Goal: Information Seeking & Learning: Compare options

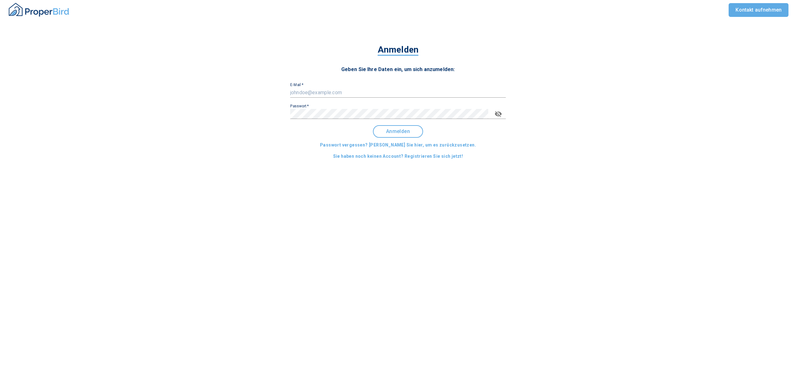
click at [363, 88] on input "E-Mail   *" at bounding box center [398, 93] width 216 height 10
type input "[EMAIL_ADDRESS][DOMAIN_NAME]"
click at [389, 129] on span "Anmelden" at bounding box center [398, 132] width 39 height 6
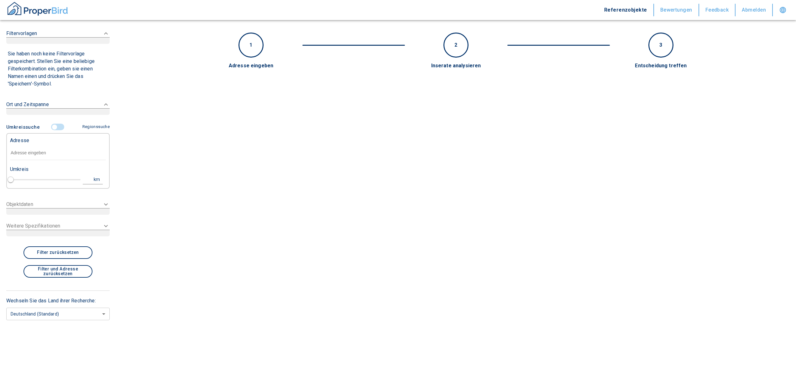
type input "2020"
click at [23, 150] on input "text" at bounding box center [58, 153] width 96 height 14
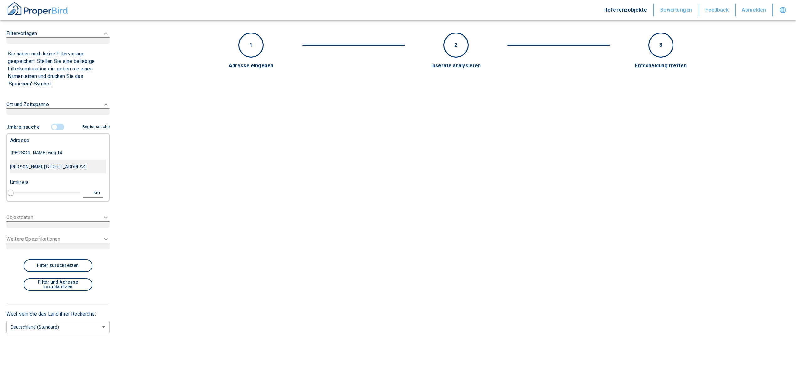
click at [45, 168] on div "[PERSON_NAME][STREET_ADDRESS]" at bounding box center [58, 166] width 96 height 13
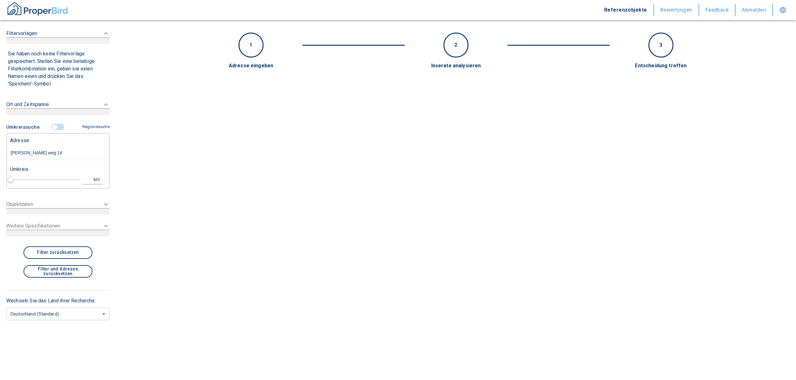
type input "[PERSON_NAME][STREET_ADDRESS]"
type input "1"
type input "2020"
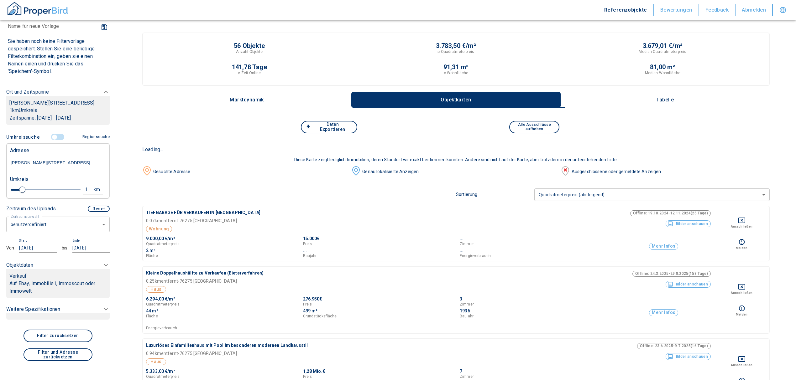
scroll to position [83, 0]
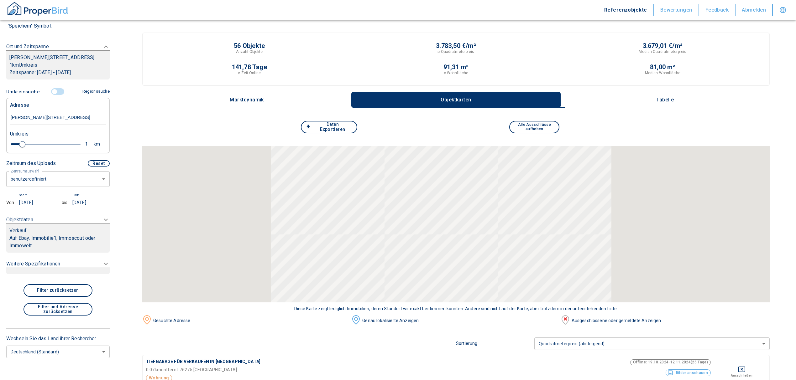
type input "[PERSON_NAME][STREET_ADDRESS]"
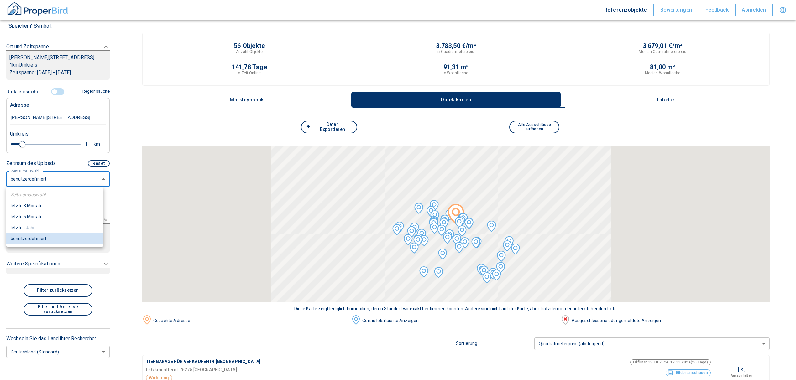
drag, startPoint x: 75, startPoint y: 180, endPoint x: 55, endPoint y: 204, distance: 31.3
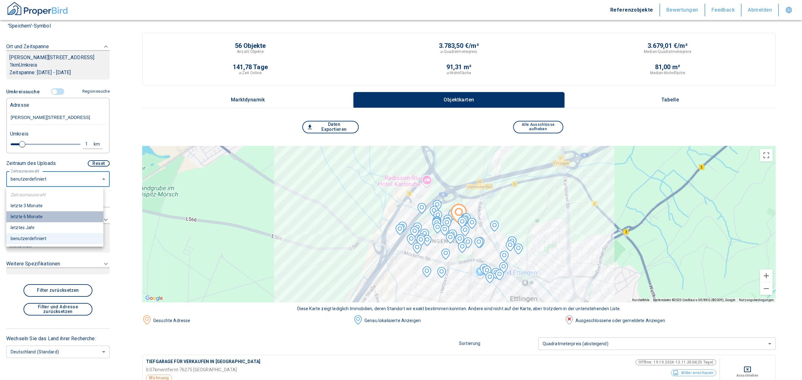
click at [45, 216] on li "letzte 6 Monate" at bounding box center [54, 217] width 97 height 11
type input "2020"
type input "6"
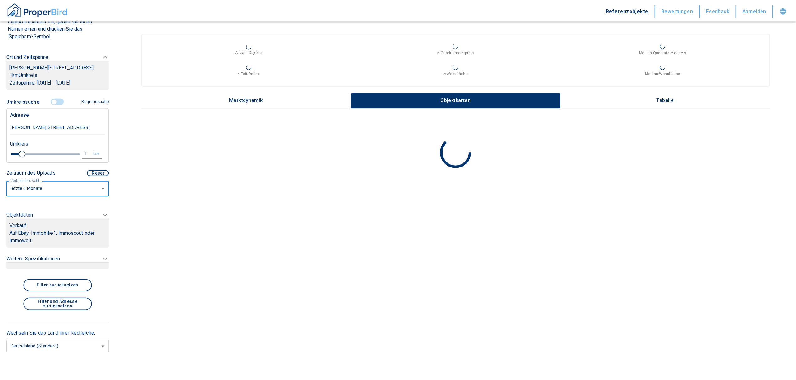
scroll to position [70, 0]
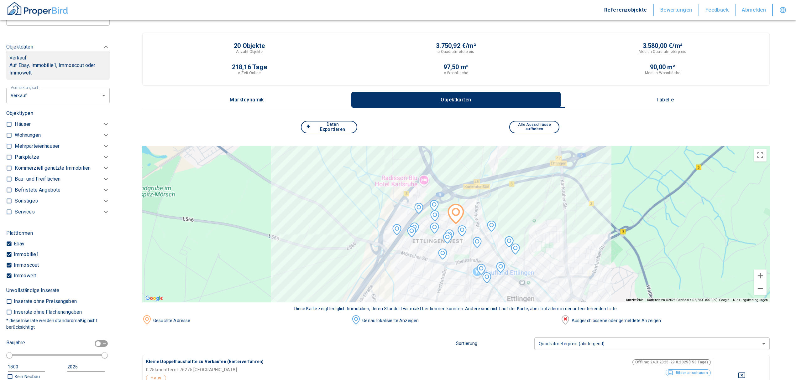
scroll to position [139, 0]
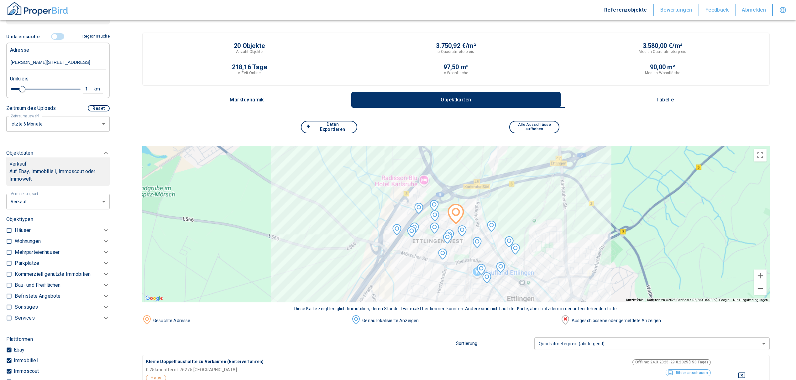
click at [40, 236] on li "Vermietung" at bounding box center [55, 239] width 101 height 11
type input "rent"
type input "2020"
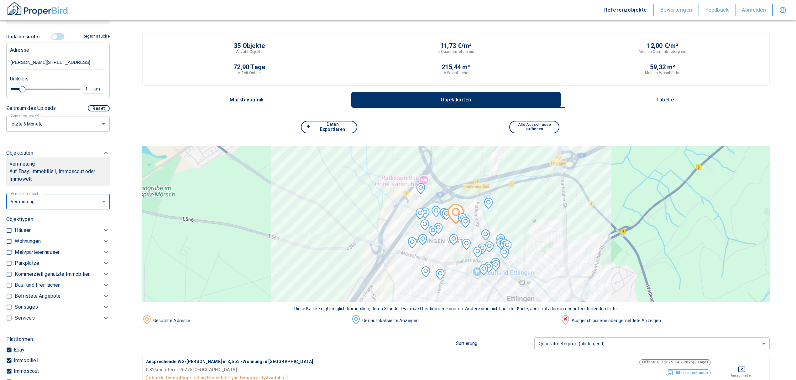
click at [9, 241] on input "checkbox" at bounding box center [9, 241] width 6 height 6
checkbox input "true"
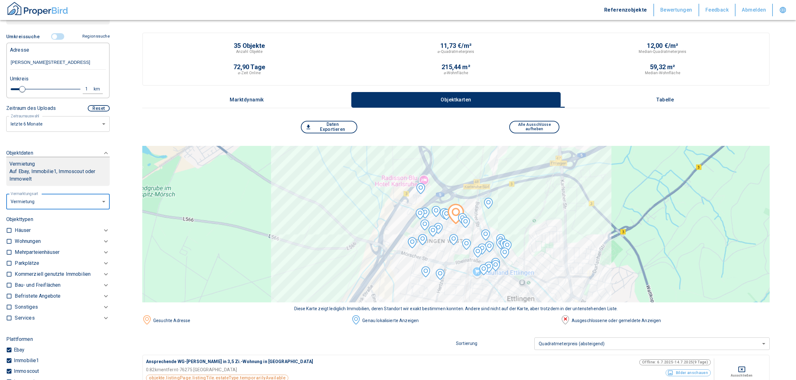
checkbox input "true"
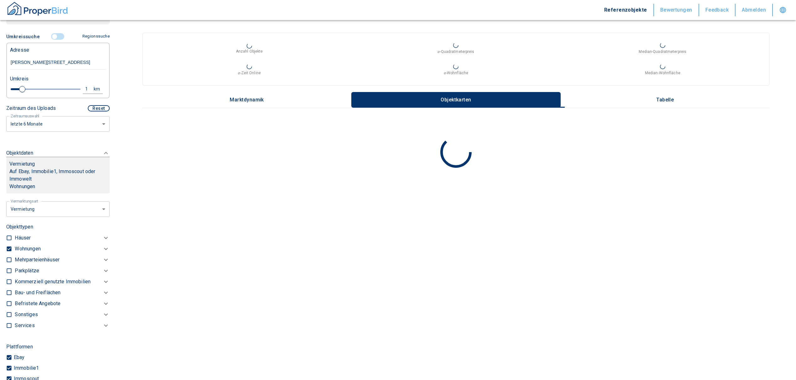
type input "2020"
click at [23, 240] on p "Häuser" at bounding box center [23, 238] width 16 height 8
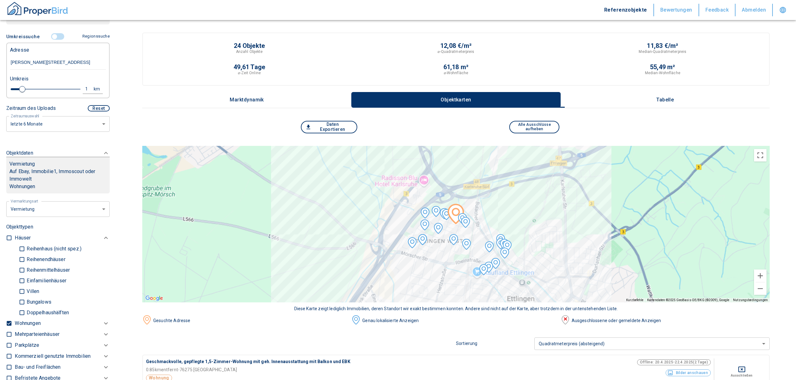
click at [30, 323] on p "Wohnungen" at bounding box center [28, 324] width 26 height 8
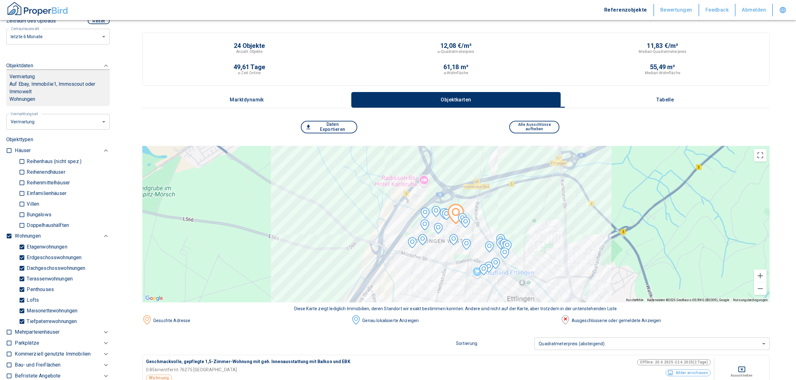
scroll to position [222, 0]
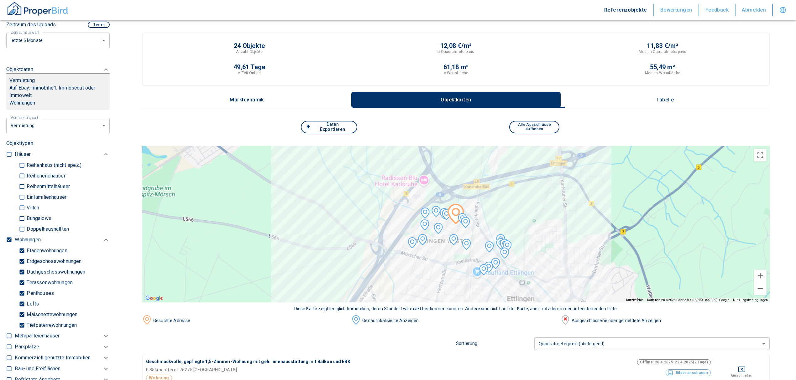
click at [23, 323] on input "Tiefpaterrewohnungen" at bounding box center [22, 325] width 6 height 11
checkbox input "false"
type input "2020"
click at [673, 99] on p "Tabelle" at bounding box center [664, 100] width 31 height 6
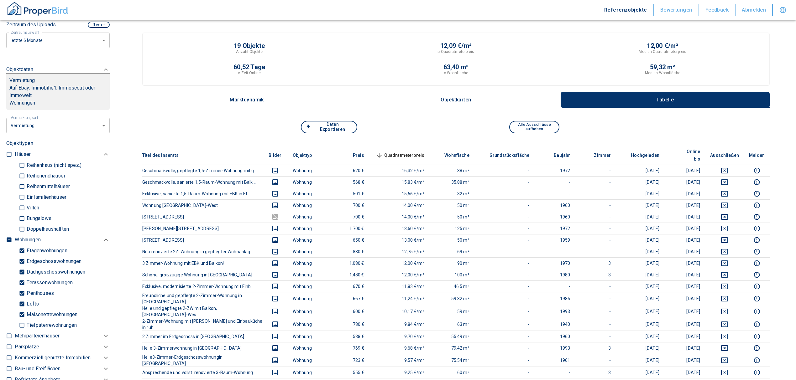
click at [399, 152] on span "Quadratmeterpreis sorted descending" at bounding box center [399, 156] width 50 height 8
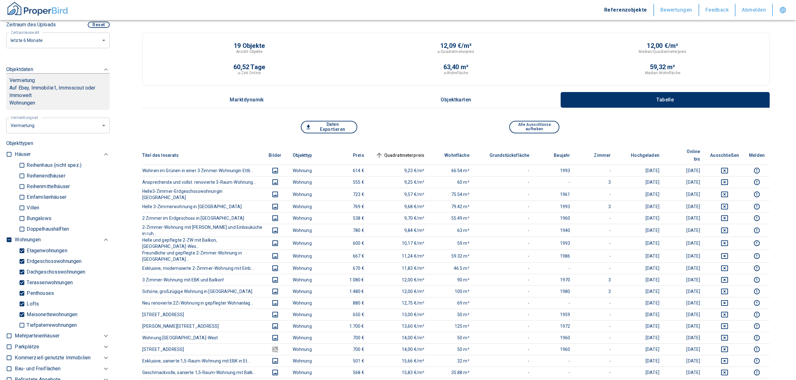
click at [398, 147] on th "Quadratmeterpreis sorted ascending" at bounding box center [399, 155] width 60 height 19
click at [411, 152] on span "Quadratmeterpreis sorted ascending" at bounding box center [399, 156] width 50 height 8
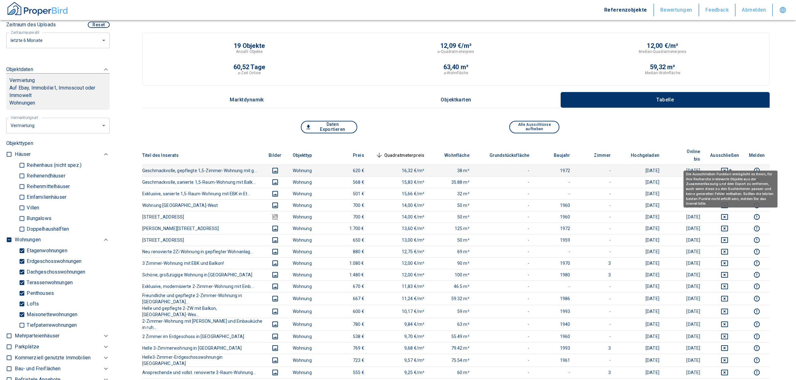
click at [728, 168] on icon "deselect this listing" at bounding box center [724, 171] width 7 height 6
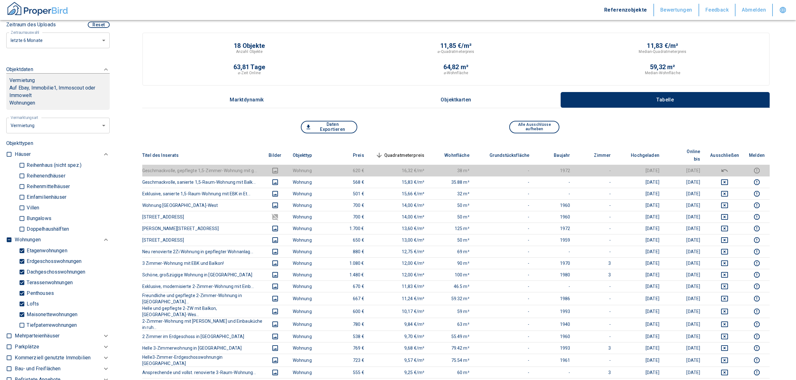
click at [401, 152] on span "Quadratmeterpreis sorted descending" at bounding box center [399, 156] width 50 height 8
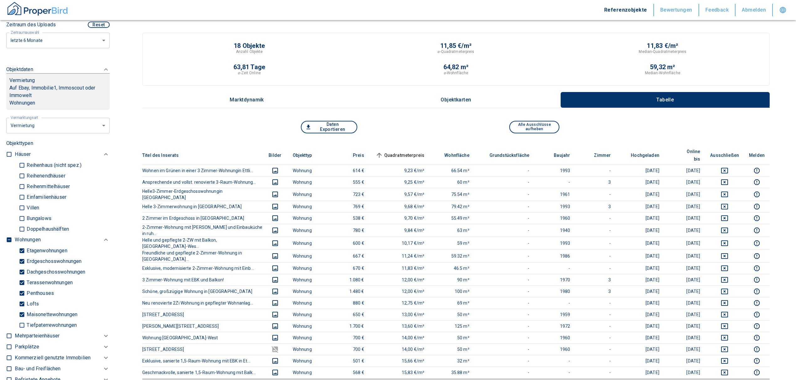
click at [401, 146] on th "Quadratmeterpreis sorted ascending" at bounding box center [399, 155] width 60 height 19
click at [401, 153] on span "Quadratmeterpreis sorted ascending" at bounding box center [399, 156] width 50 height 8
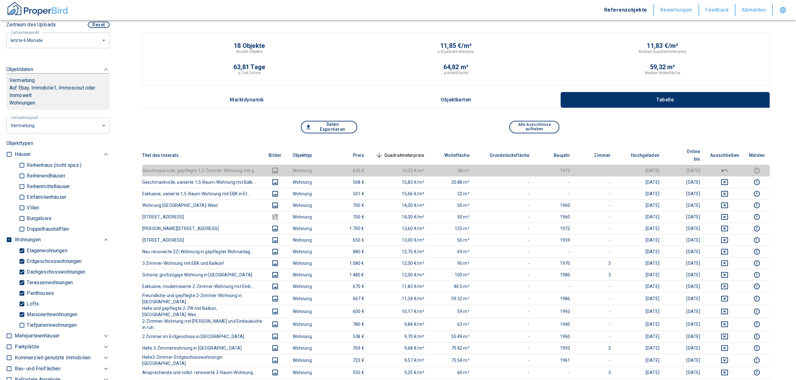
click at [411, 152] on span "Quadratmeterpreis sorted descending" at bounding box center [399, 156] width 50 height 8
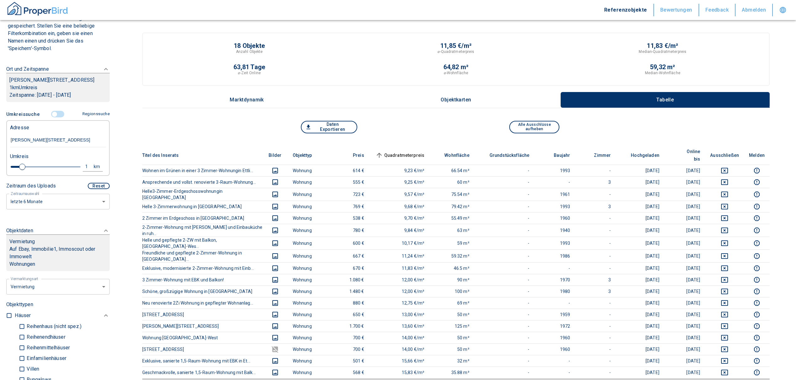
scroll to position [13, 0]
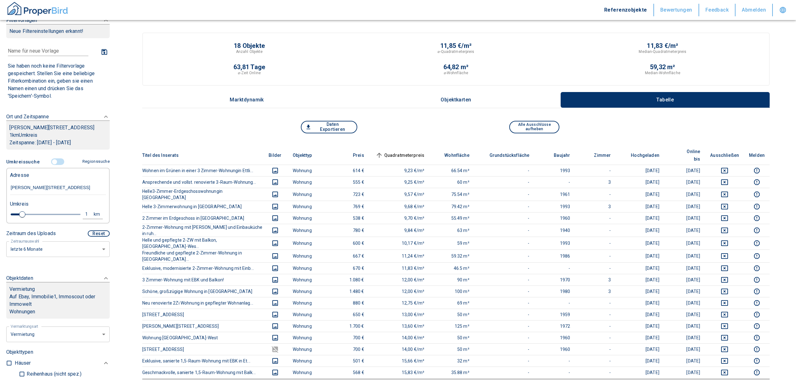
click at [52, 159] on input "controlled" at bounding box center [54, 162] width 19 height 7
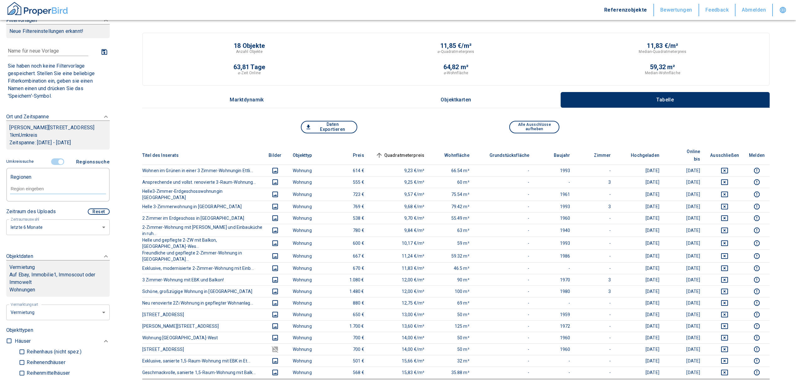
click at [34, 191] on input "text" at bounding box center [58, 189] width 96 height 6
click at [42, 205] on li "76275 [GEOGRAPHIC_DATA]" at bounding box center [55, 202] width 90 height 11
type input "76275"
type input "2020"
type input "76275 [GEOGRAPHIC_DATA]"
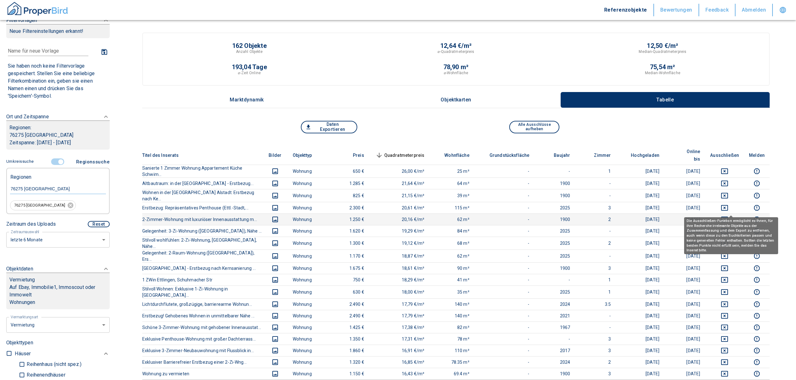
scroll to position [42, 0]
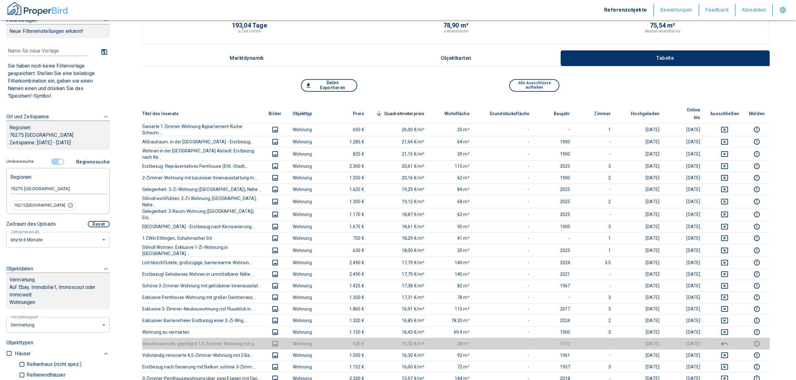
click at [411, 110] on span "Quadratmeterpreis sorted descending" at bounding box center [399, 114] width 50 height 8
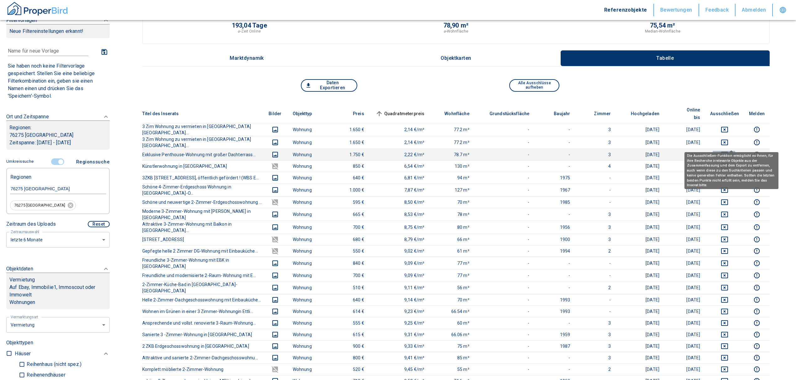
click at [728, 151] on icon "deselect this listing" at bounding box center [725, 155] width 8 height 8
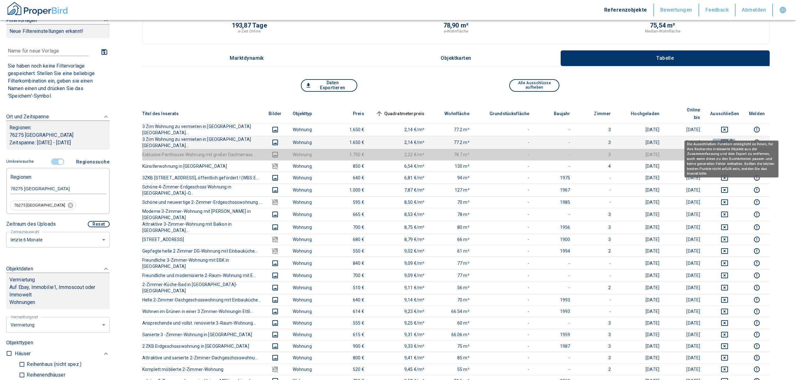
click at [729, 139] on button "deselect this listing" at bounding box center [724, 143] width 29 height 8
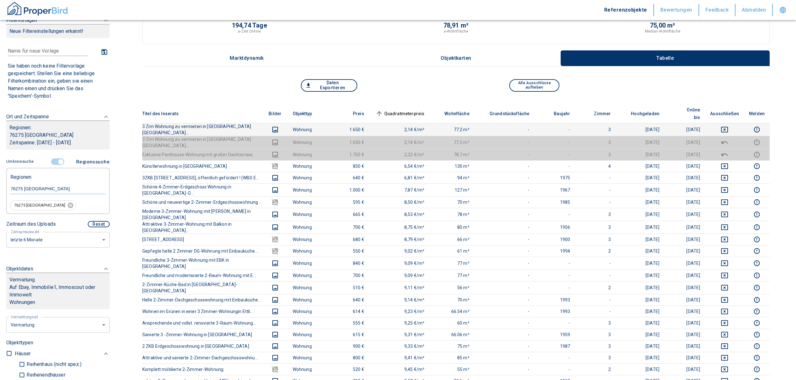
click at [731, 123] on td at bounding box center [724, 129] width 39 height 13
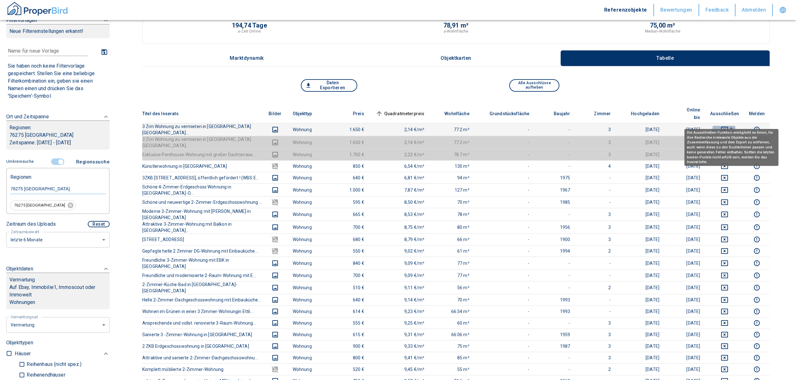
click at [728, 126] on icon "deselect this listing" at bounding box center [725, 130] width 8 height 8
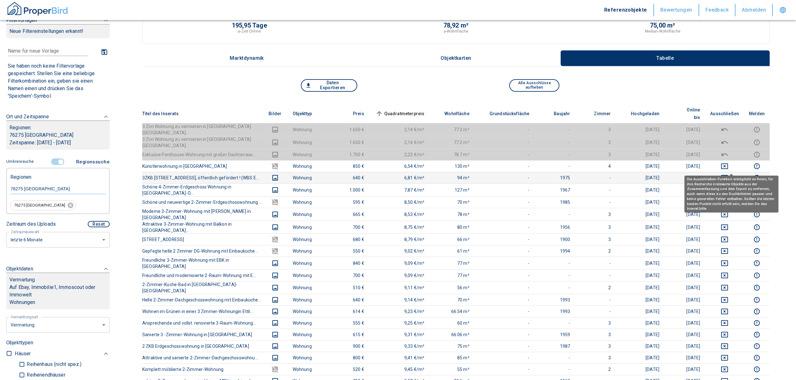
click at [728, 174] on icon "deselect this listing" at bounding box center [725, 178] width 8 height 8
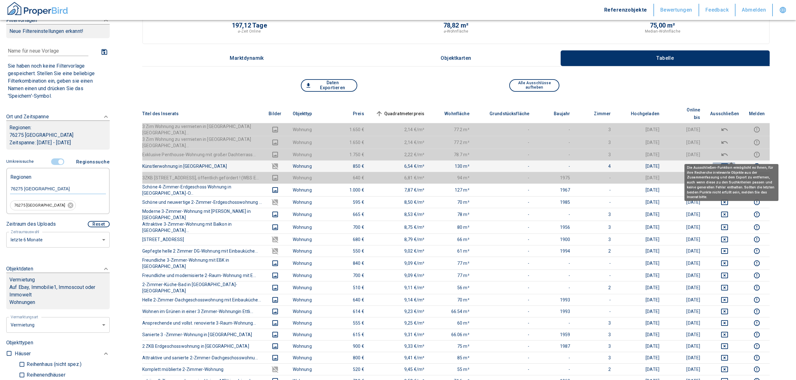
click at [728, 163] on icon "deselect this listing" at bounding box center [725, 167] width 8 height 8
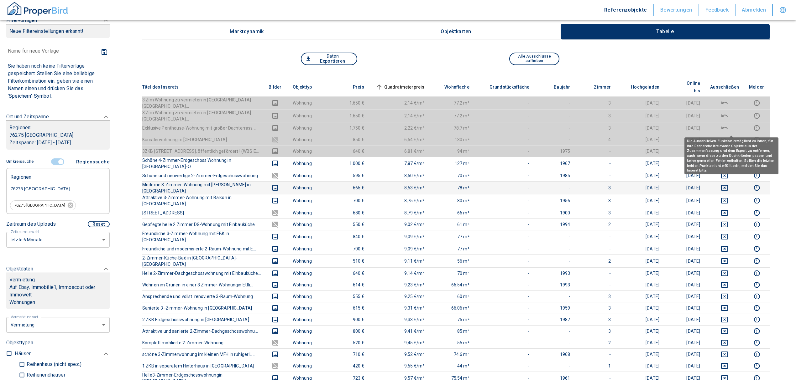
scroll to position [83, 0]
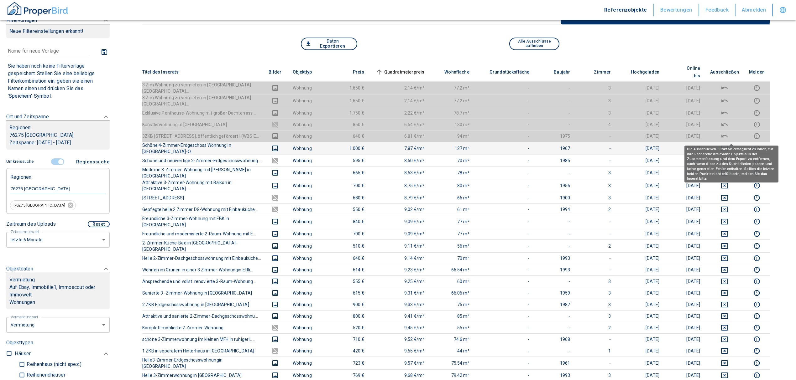
click at [728, 145] on icon "deselect this listing" at bounding box center [725, 149] width 8 height 8
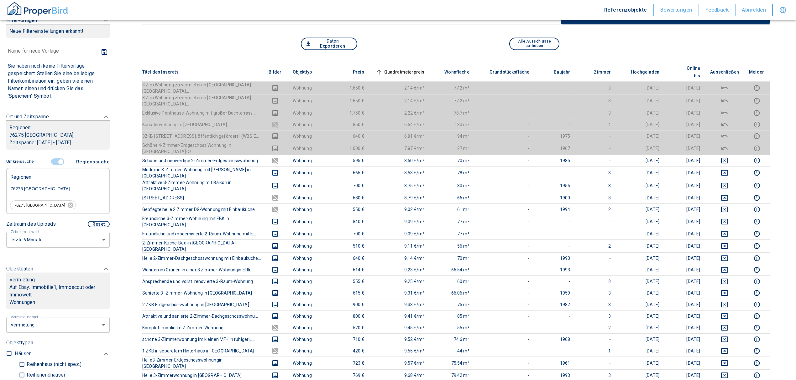
click at [415, 68] on span "Quadratmeterpreis sorted ascending" at bounding box center [399, 72] width 50 height 8
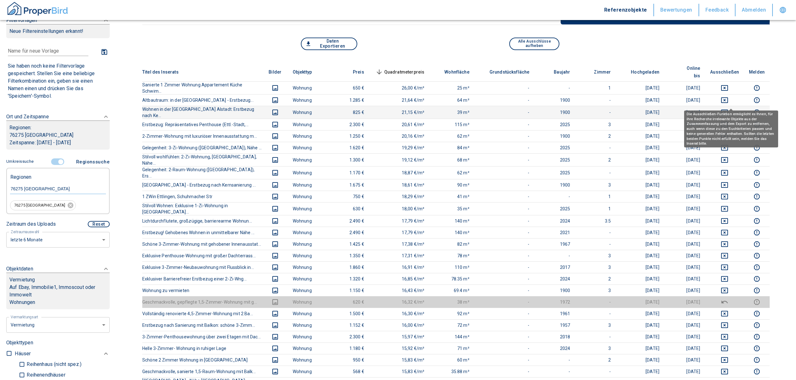
click at [728, 110] on icon "deselect this listing" at bounding box center [724, 113] width 7 height 6
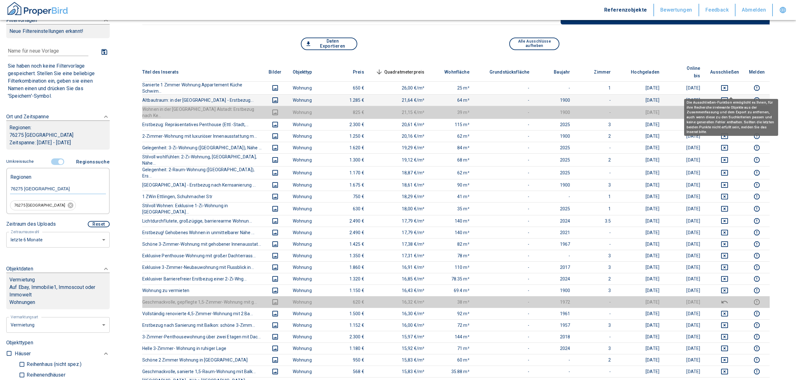
click at [728, 97] on icon "deselect this listing" at bounding box center [724, 100] width 7 height 6
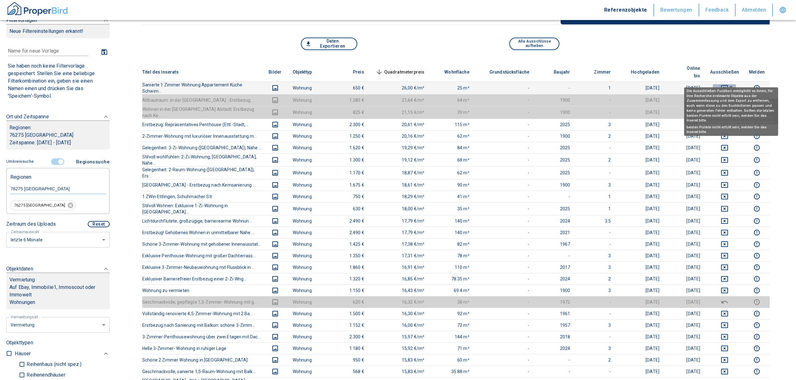
click at [728, 84] on icon "deselect this listing" at bounding box center [725, 88] width 8 height 8
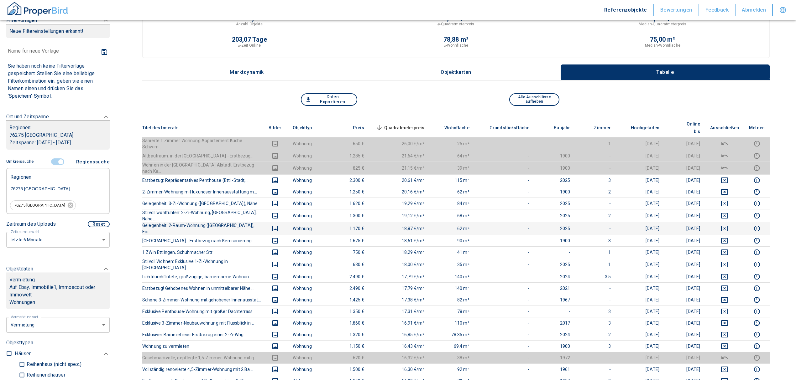
scroll to position [42, 0]
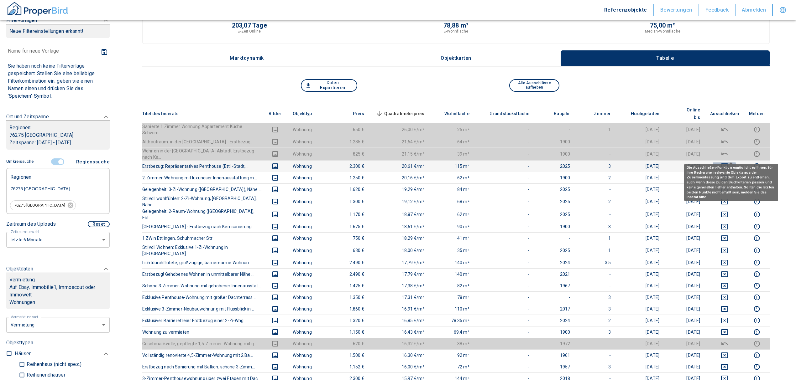
click at [728, 163] on icon "deselect this listing" at bounding box center [725, 167] width 8 height 8
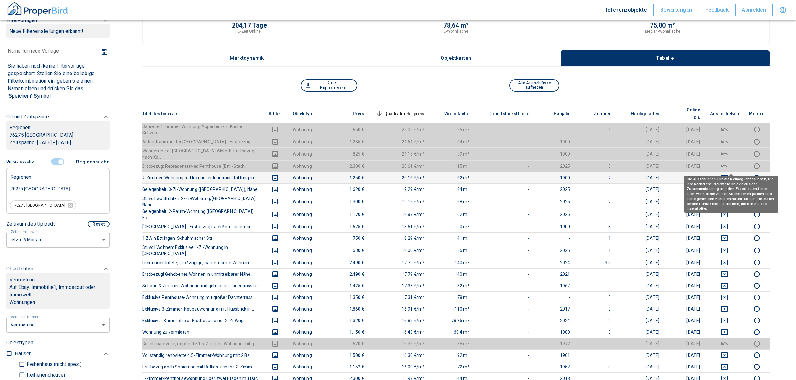
click at [728, 175] on icon "deselect this listing" at bounding box center [724, 178] width 7 height 6
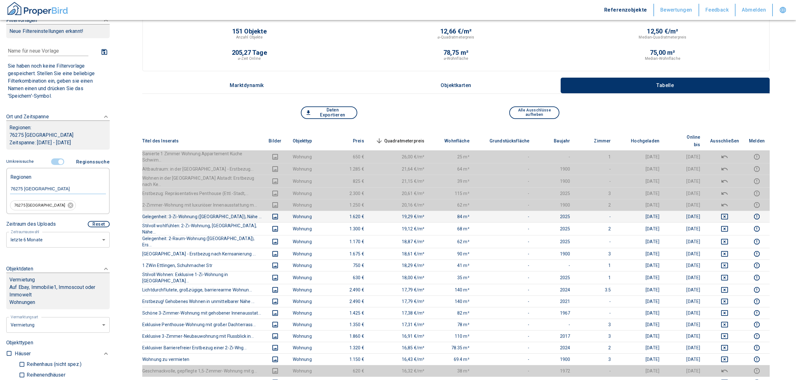
scroll to position [0, 0]
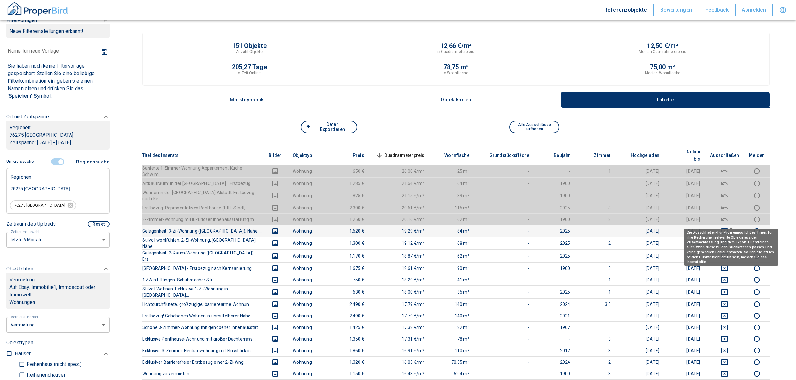
click at [728, 228] on icon "deselect this listing" at bounding box center [724, 231] width 7 height 6
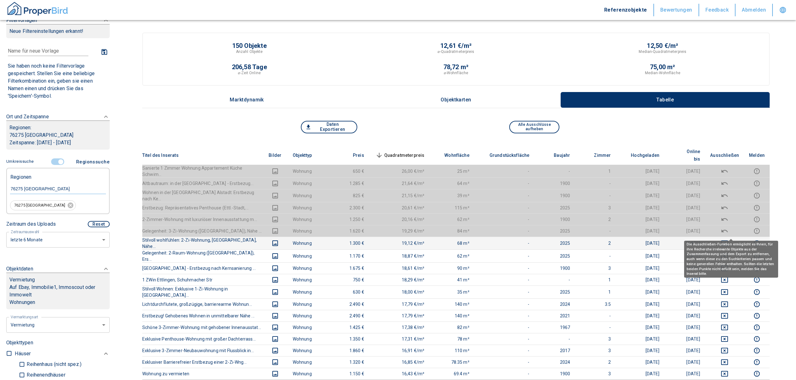
click at [728, 240] on icon "deselect this listing" at bounding box center [725, 244] width 8 height 8
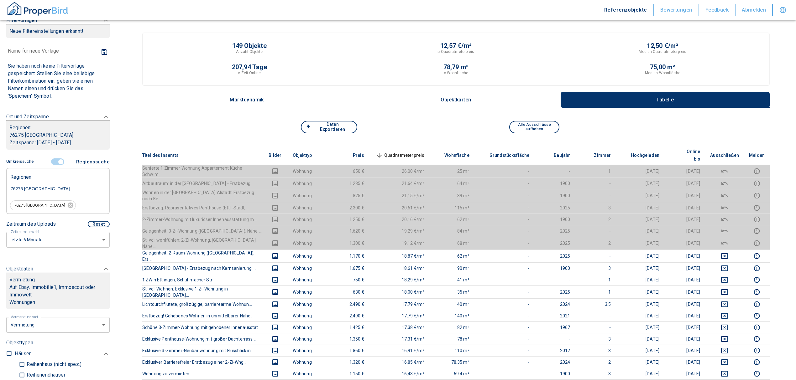
click at [398, 152] on span "Quadratmeterpreis sorted descending" at bounding box center [399, 156] width 50 height 8
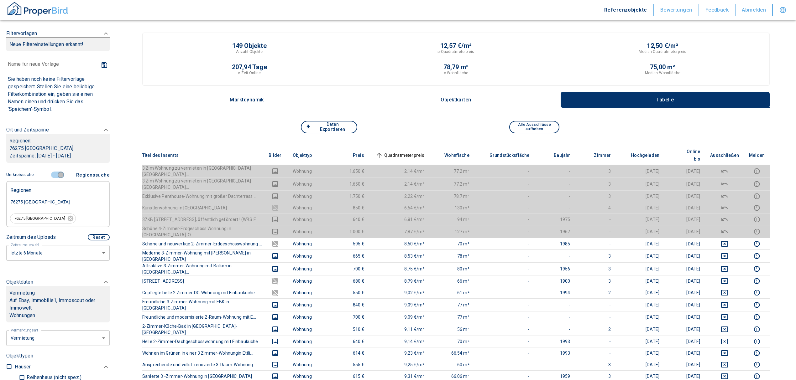
click at [56, 178] on input "controlled" at bounding box center [60, 175] width 19 height 7
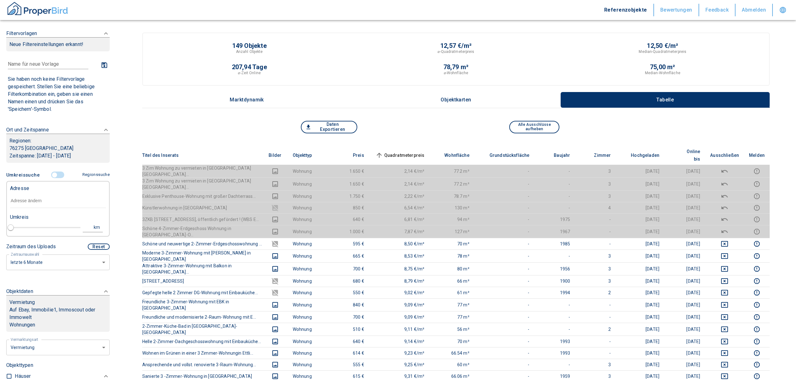
click at [32, 203] on input "text" at bounding box center [58, 201] width 96 height 14
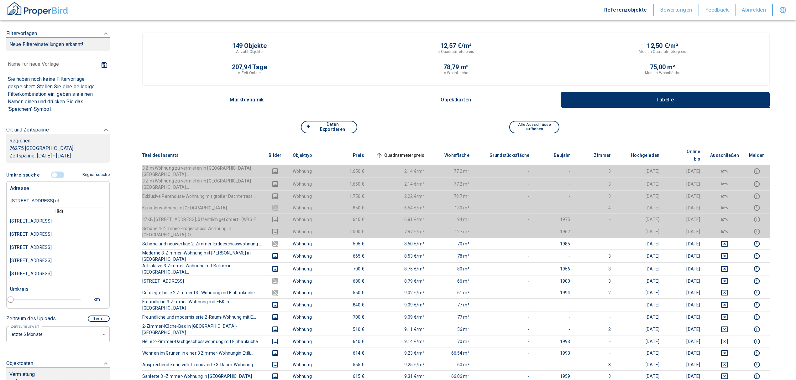
type input "[STREET_ADDRESS]"
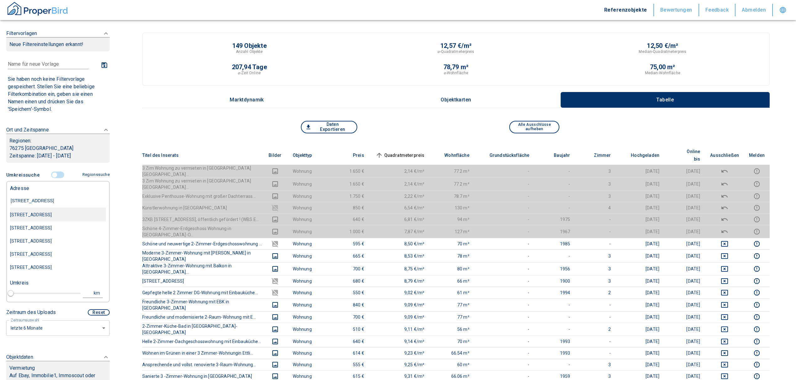
click at [70, 216] on div "[STREET_ADDRESS]" at bounding box center [58, 214] width 96 height 13
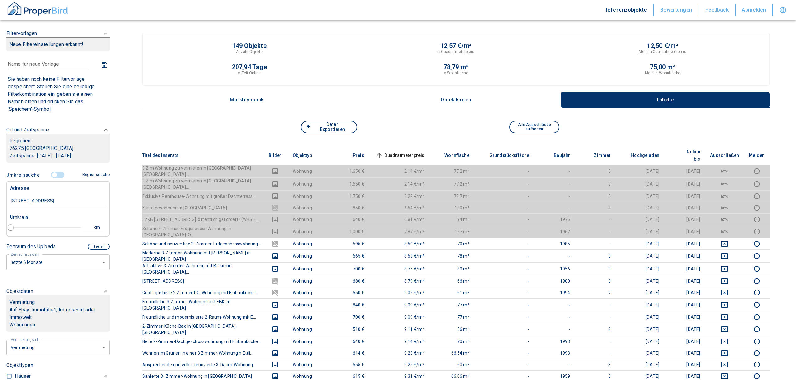
type input "2020"
type input "[STREET_ADDRESS]"
type input "1"
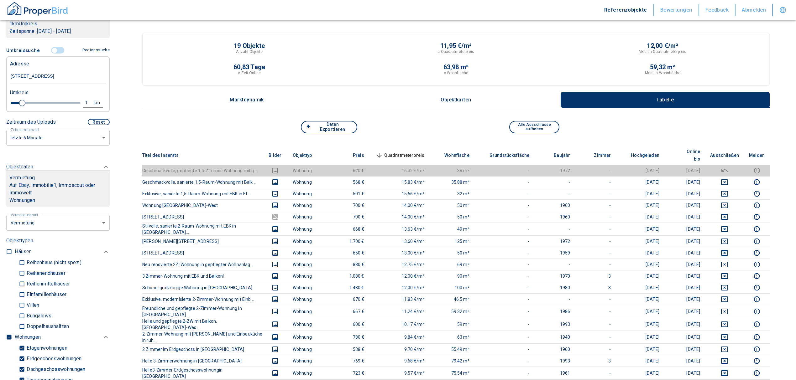
scroll to position [125, 0]
click at [416, 152] on span "Quadratmeterpreis sorted descending" at bounding box center [399, 156] width 50 height 8
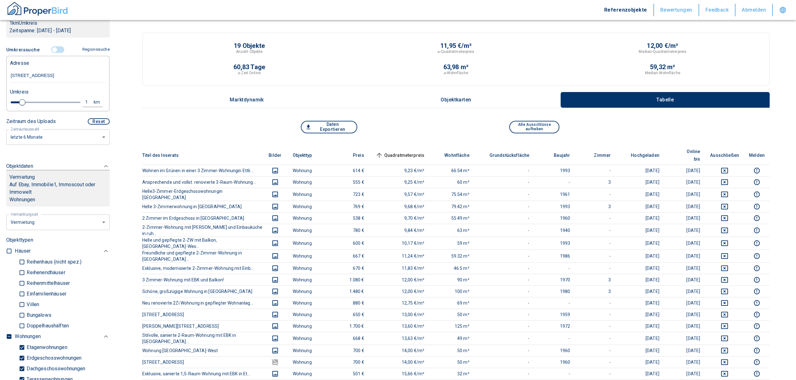
click at [415, 152] on span "Quadratmeterpreis sorted ascending" at bounding box center [399, 156] width 50 height 8
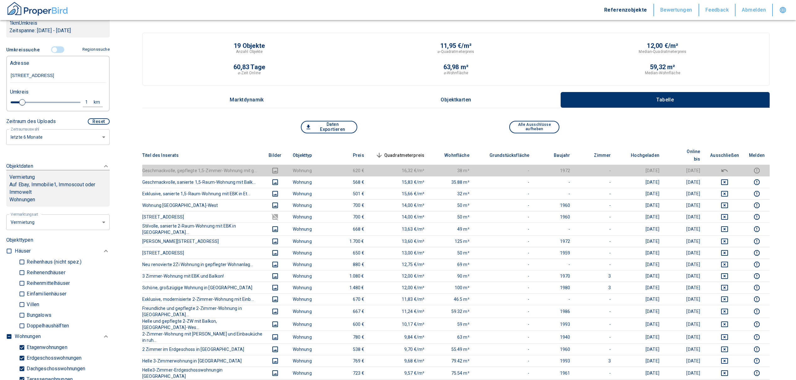
click at [397, 152] on span "Quadratmeterpreis sorted descending" at bounding box center [399, 156] width 50 height 8
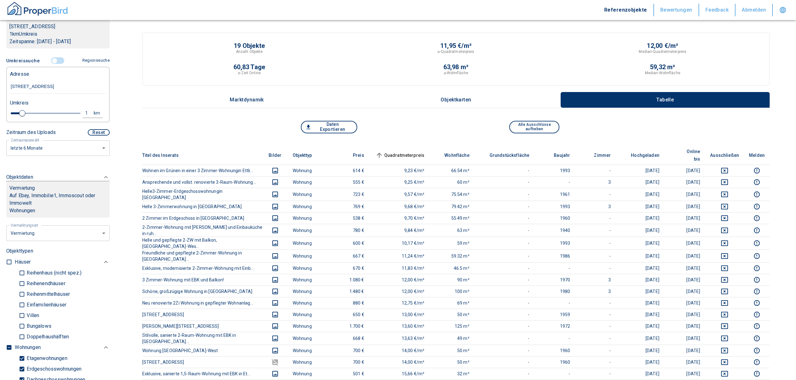
scroll to position [83, 0]
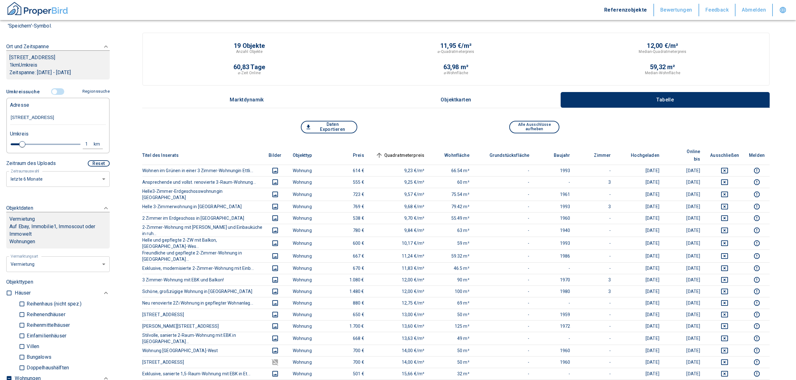
click at [35, 115] on input "[STREET_ADDRESS]" at bounding box center [58, 118] width 96 height 14
click at [36, 117] on input "[STREET_ADDRESS]" at bounding box center [58, 118] width 96 height 14
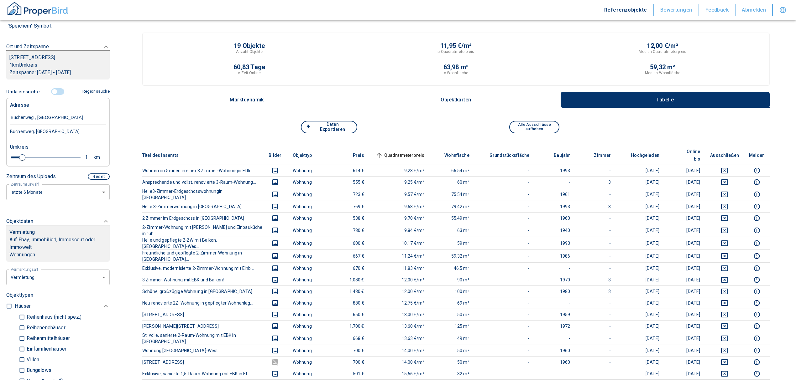
type input "[STREET_ADDRESS]"
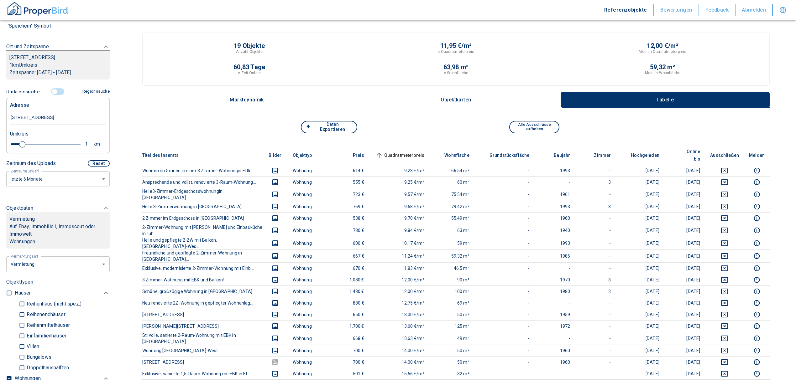
type input "2020"
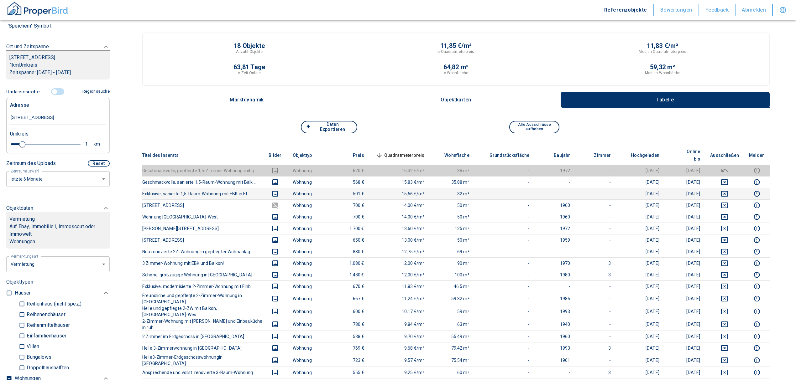
type input "[STREET_ADDRESS]"
click at [403, 152] on span "Quadratmeterpreis sorted descending" at bounding box center [399, 156] width 50 height 8
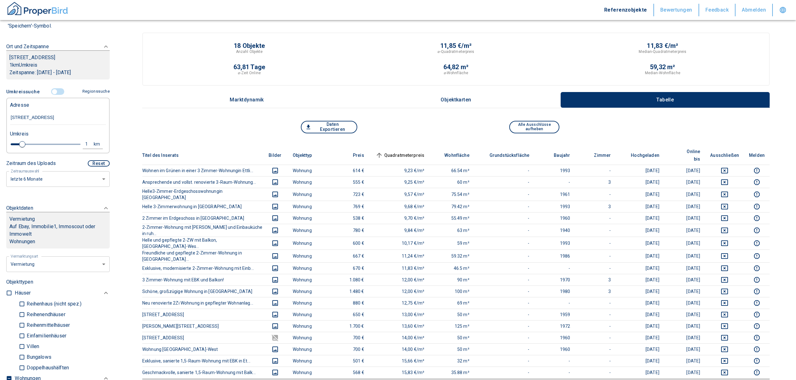
click at [403, 152] on span "Quadratmeterpreis sorted ascending" at bounding box center [399, 156] width 50 height 8
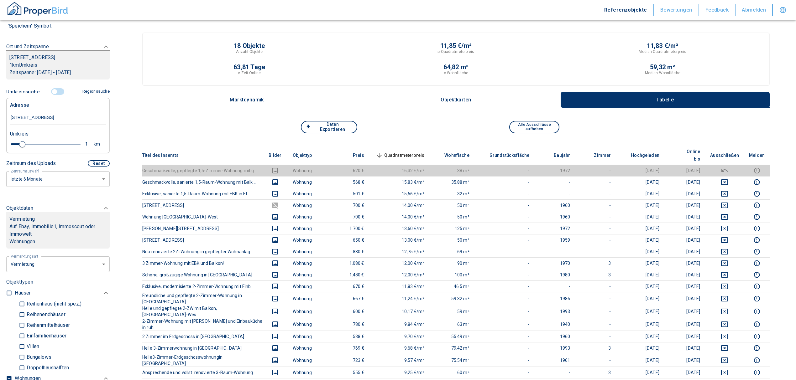
click at [403, 152] on span "Quadratmeterpreis sorted descending" at bounding box center [399, 156] width 50 height 8
